Goal: Use online tool/utility: Utilize a website feature to perform a specific function

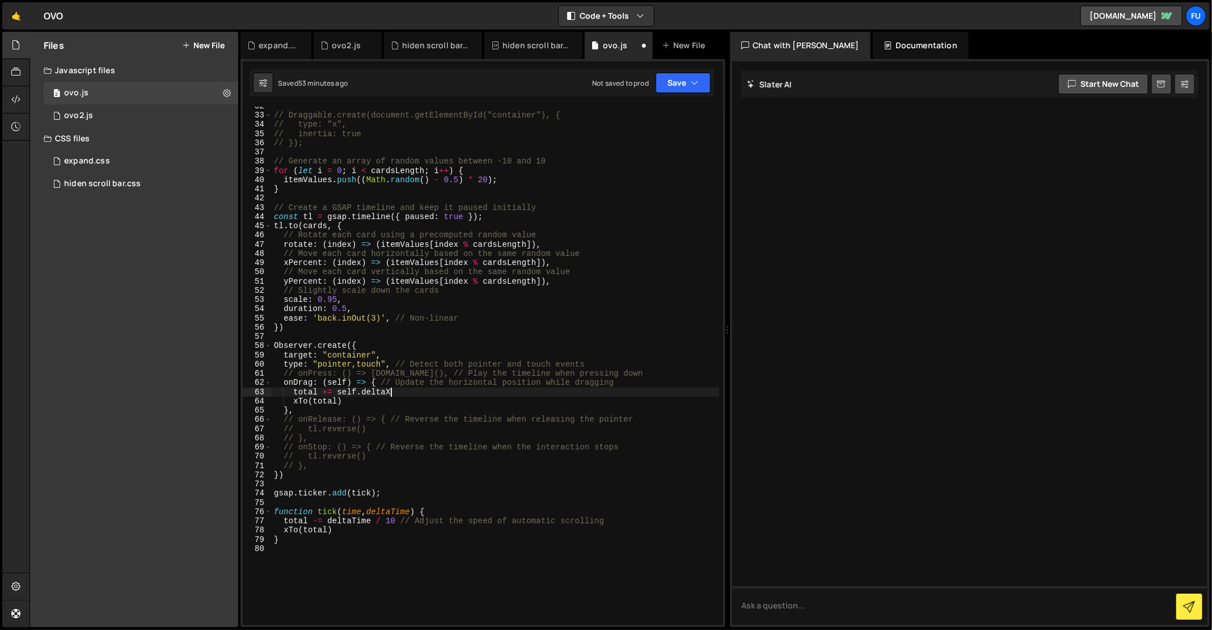
scroll to position [291, 0]
click at [368, 356] on div "// Draggable.create(document.getElementById("container"), { // type: "x", // in…" at bounding box center [496, 370] width 448 height 537
click at [683, 79] on button "Save" at bounding box center [683, 83] width 55 height 20
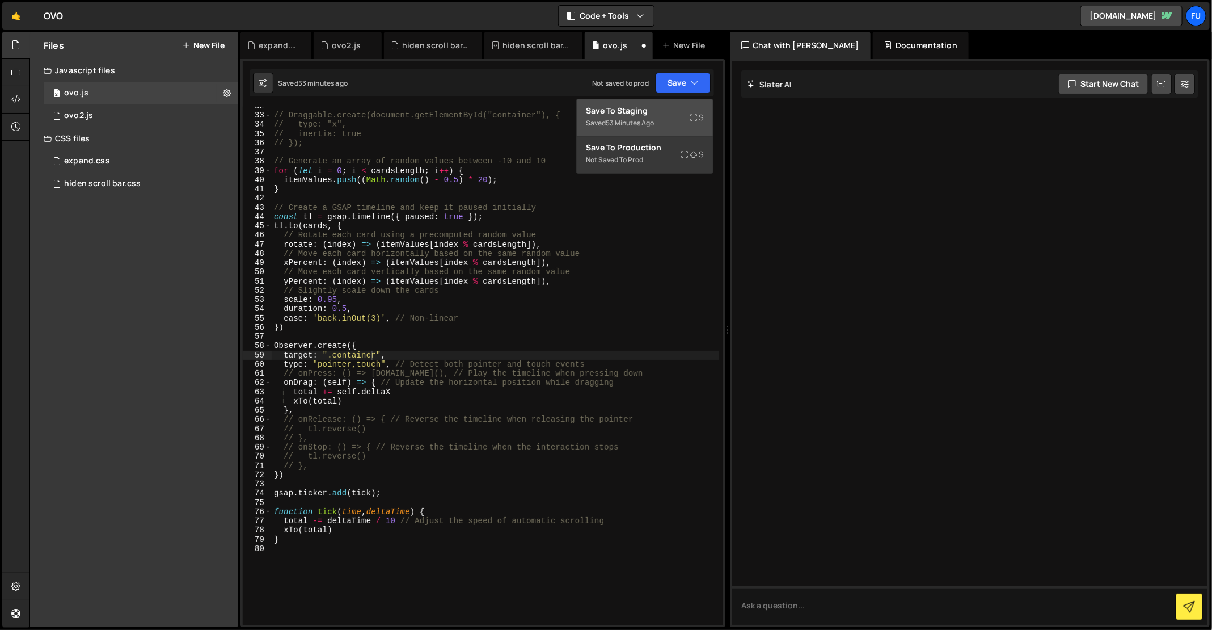
click at [678, 130] on button "Save to Staging S Saved 53 minutes ago" at bounding box center [645, 117] width 136 height 37
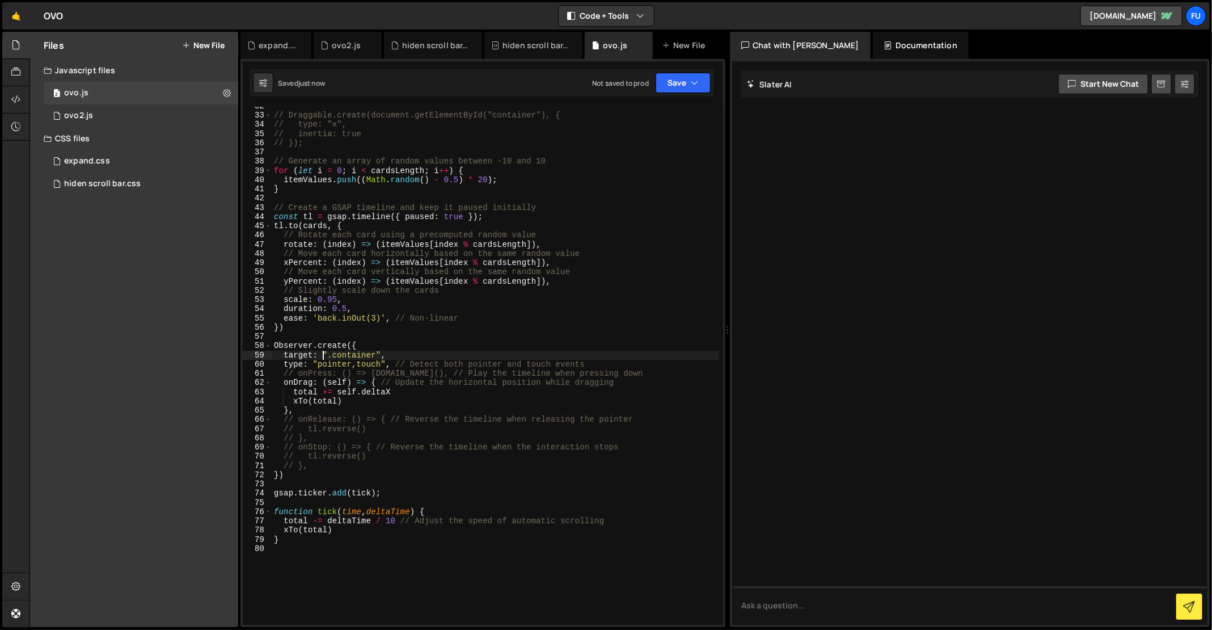
click at [324, 356] on div "// Draggable.create(document.getElementById("container"), { // type: "x", // in…" at bounding box center [496, 370] width 448 height 537
drag, startPoint x: 330, startPoint y: 350, endPoint x: 340, endPoint y: 350, distance: 10.8
click at [330, 350] on div "// Draggable.create(document.getElementById("container"), { // type: "x", // in…" at bounding box center [496, 370] width 448 height 537
click at [330, 356] on div "// Draggable.create(document.getElementById("container"), { // type: "x", // in…" at bounding box center [496, 370] width 448 height 537
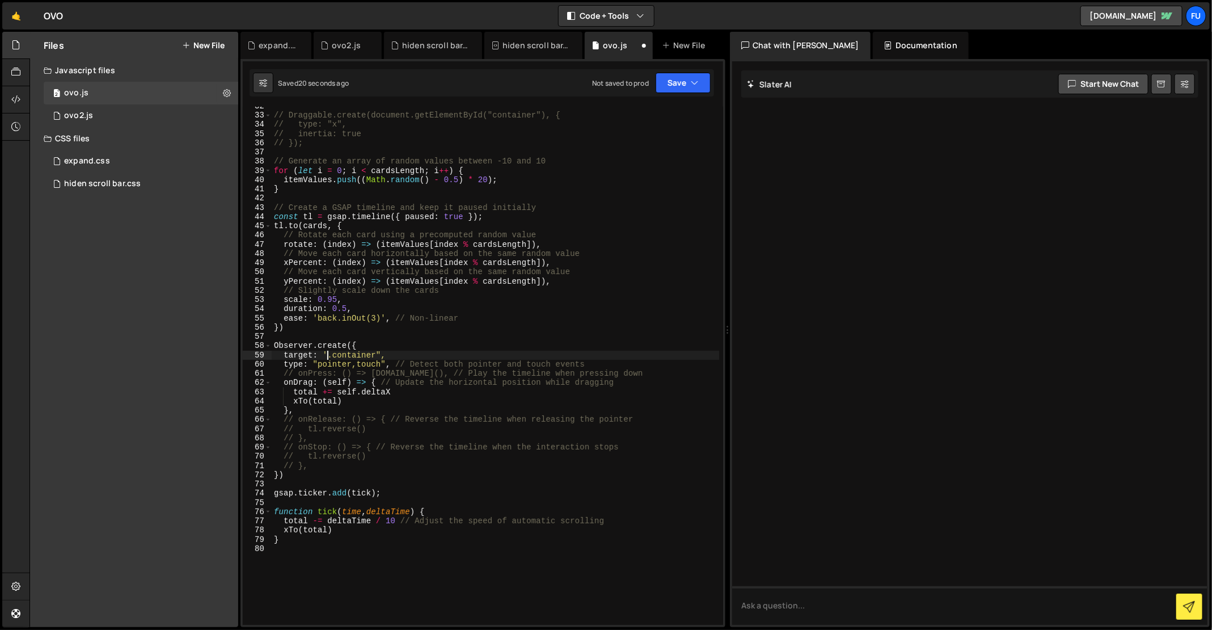
drag, startPoint x: 378, startPoint y: 351, endPoint x: 445, endPoint y: 337, distance: 68.4
click at [392, 348] on div "// Draggable.create(document.getElementById("container"), { // type: "x", // in…" at bounding box center [496, 370] width 448 height 537
click at [379, 351] on div "// Draggable.create(document.getElementById("container"), { // type: "x", // in…" at bounding box center [496, 370] width 448 height 537
click at [702, 67] on div "target: '.container', 32 33 34 35 36 37 38 39 40 41 42 43 44 45 46 47 48 49 50 …" at bounding box center [482, 343] width 485 height 568
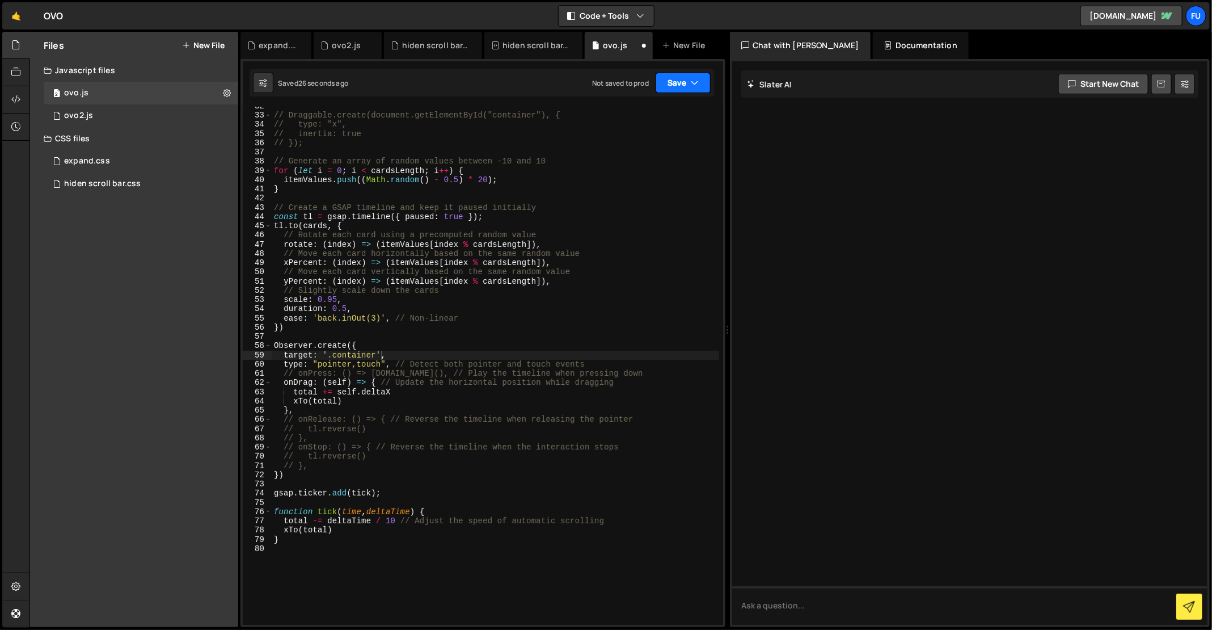
click at [700, 79] on button "Save" at bounding box center [683, 83] width 55 height 20
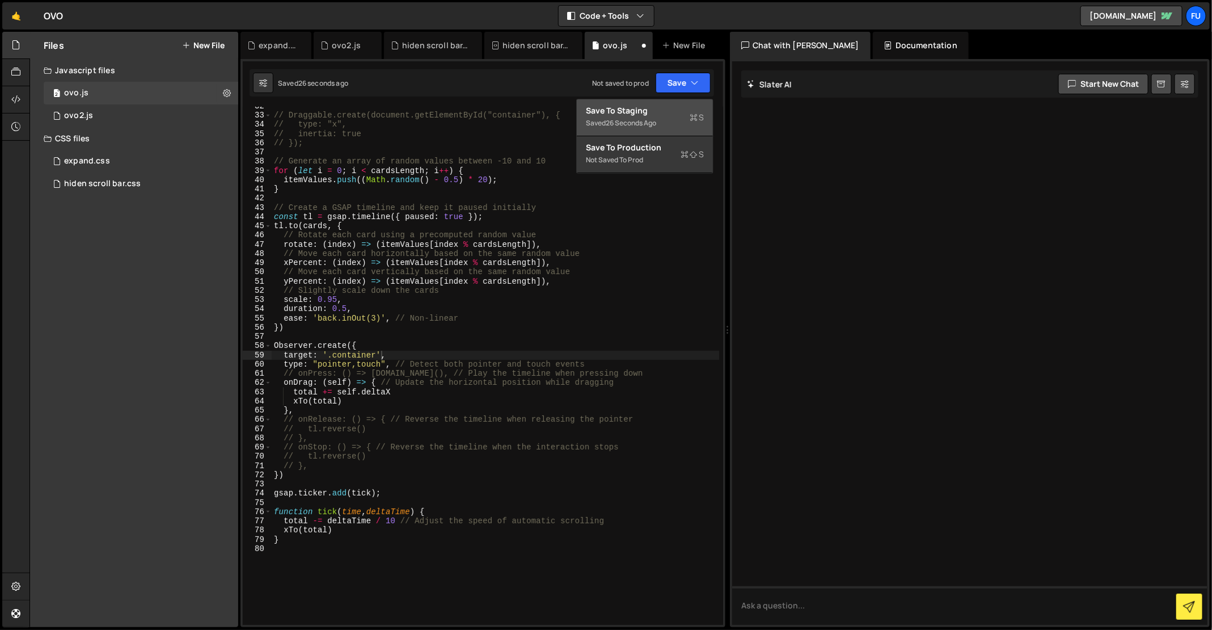
click at [699, 107] on div "Save to Staging S" at bounding box center [645, 110] width 118 height 11
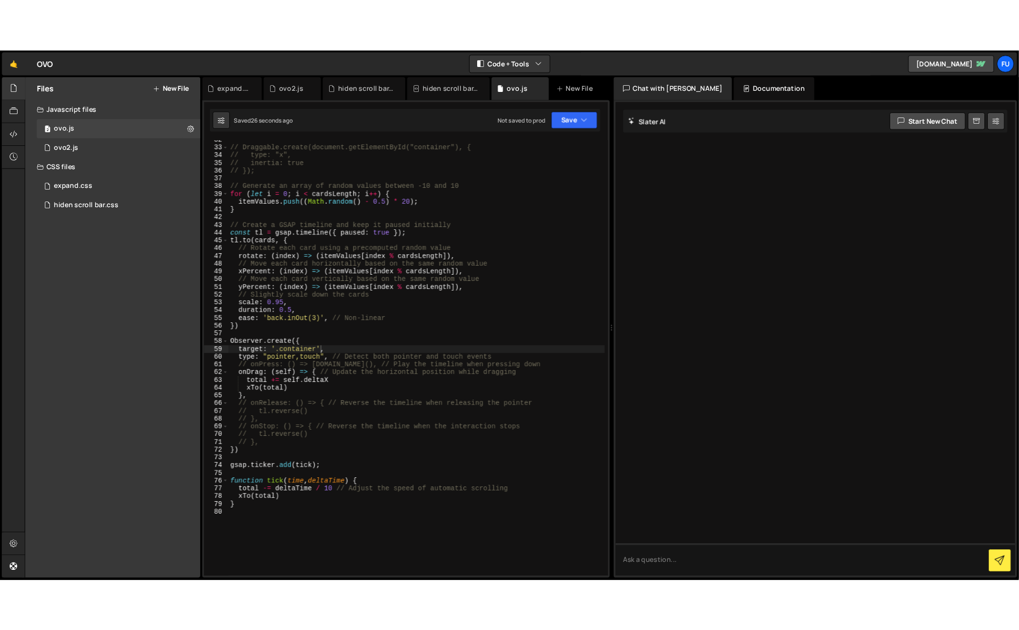
scroll to position [0, 1]
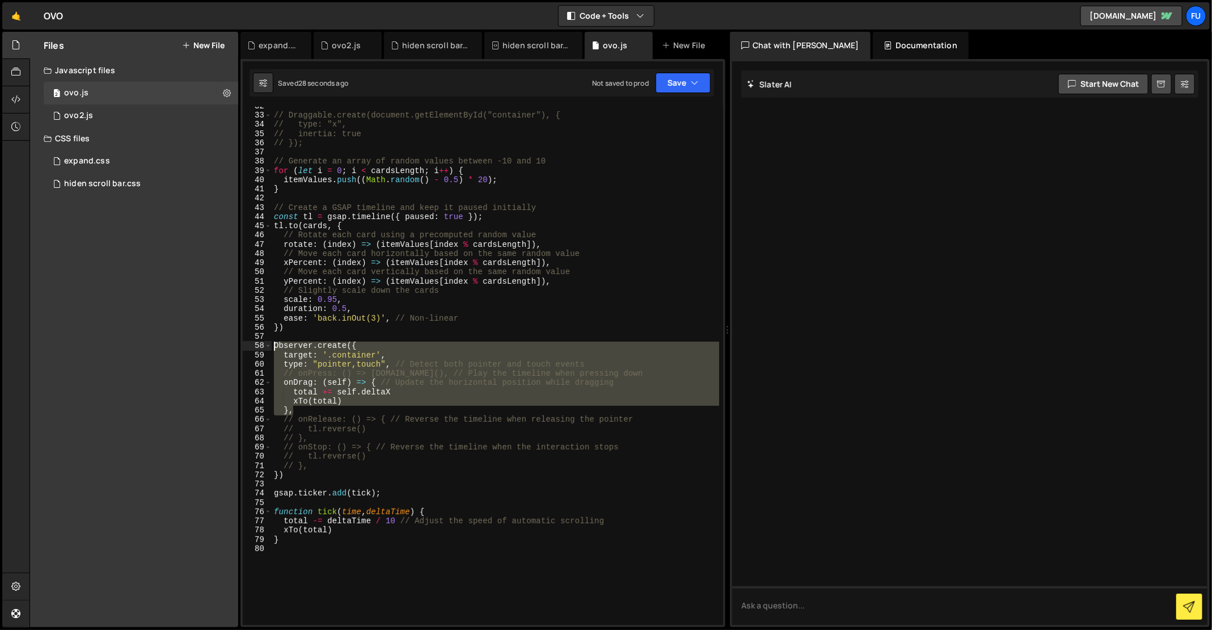
drag, startPoint x: 371, startPoint y: 411, endPoint x: 252, endPoint y: 343, distance: 137.2
click at [252, 343] on div "}, 32 33 34 35 36 37 38 39 40 41 42 43 44 45 46 47 48 49 50 51 52 53 54 55 56 5…" at bounding box center [483, 366] width 480 height 518
type textarea "// Observer.create({ // target: '.container',"
click at [687, 91] on button "Save" at bounding box center [683, 83] width 55 height 20
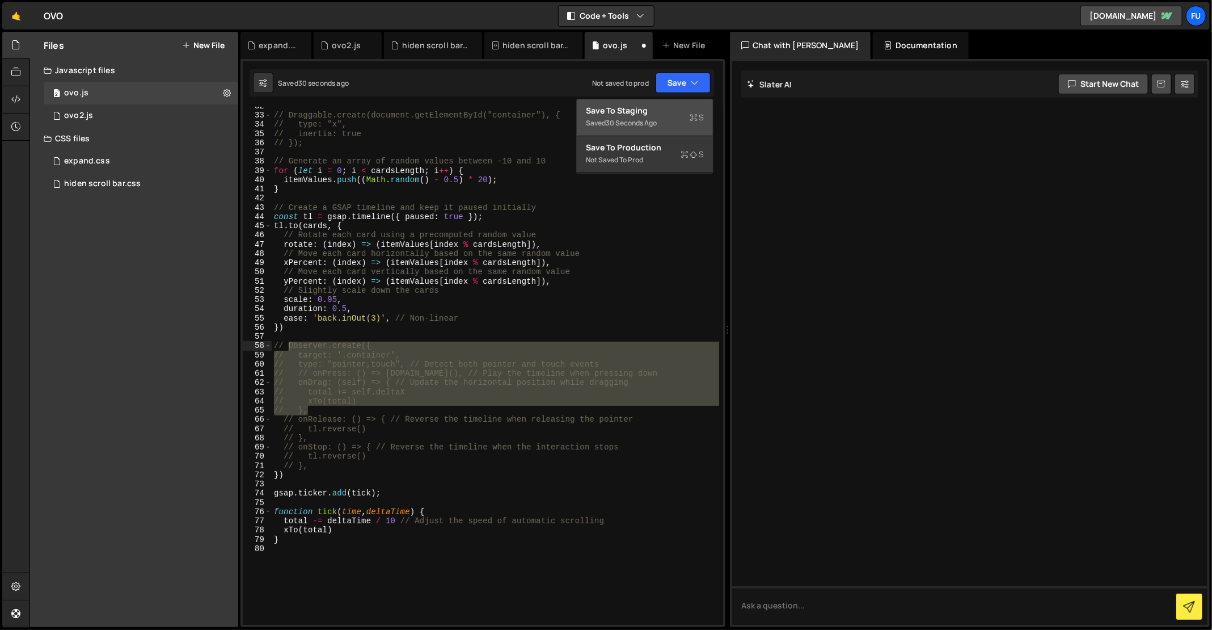
click at [685, 123] on div "Saved 30 seconds ago" at bounding box center [645, 123] width 118 height 14
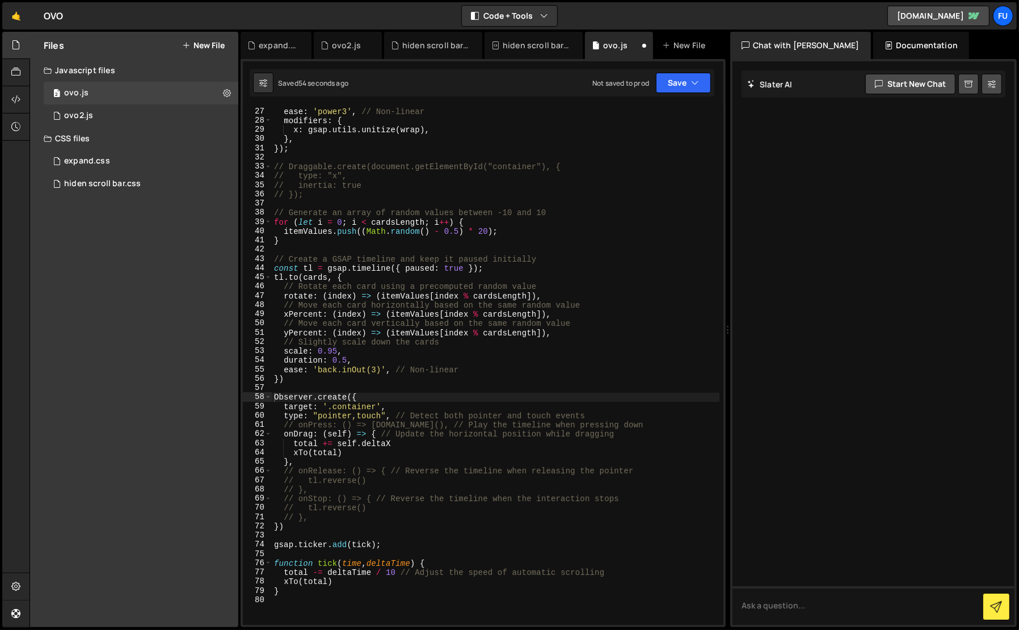
scroll to position [295, 0]
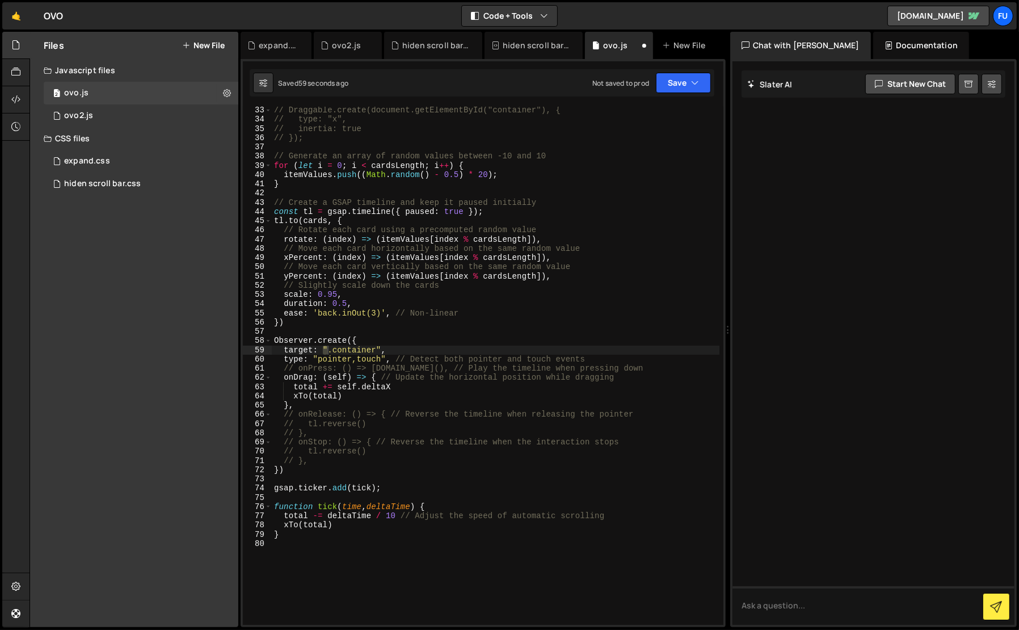
click at [670, 96] on div "// Observer.create({ // target: '.container', 33 34 35 36 37 38 39 40 41 42 43 …" at bounding box center [482, 343] width 485 height 568
click at [670, 87] on button "Save" at bounding box center [683, 83] width 55 height 20
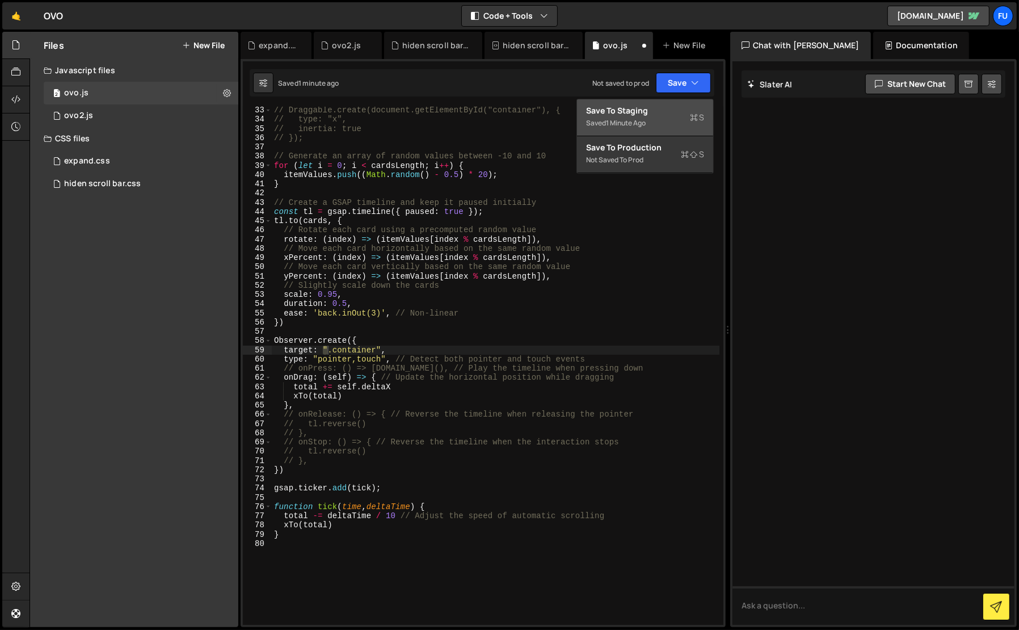
click at [668, 115] on div "Save to Staging S" at bounding box center [645, 110] width 118 height 11
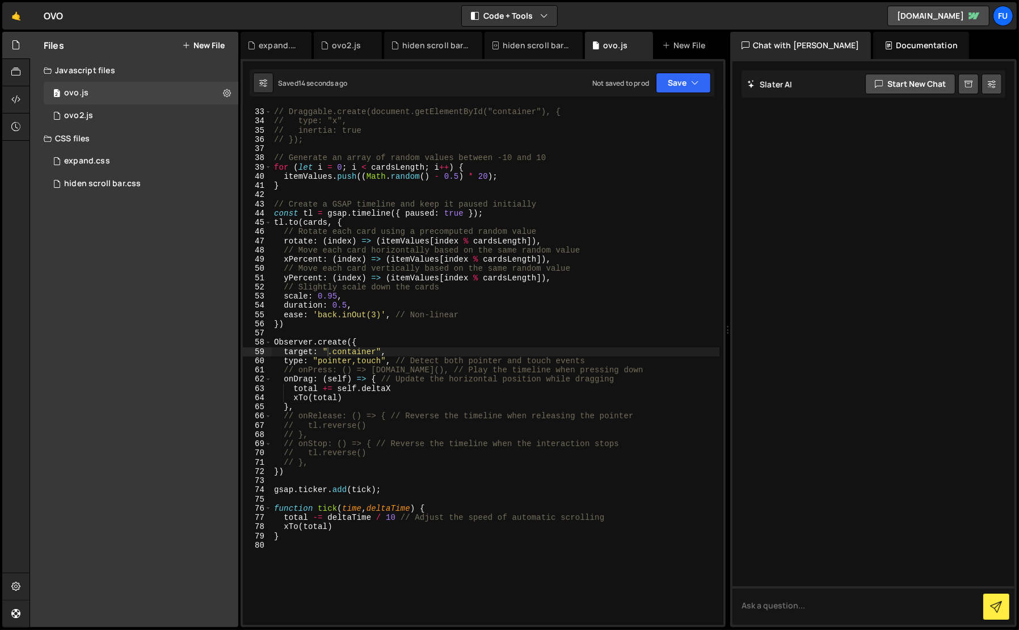
scroll to position [258, 0]
